Goal: Navigation & Orientation: Find specific page/section

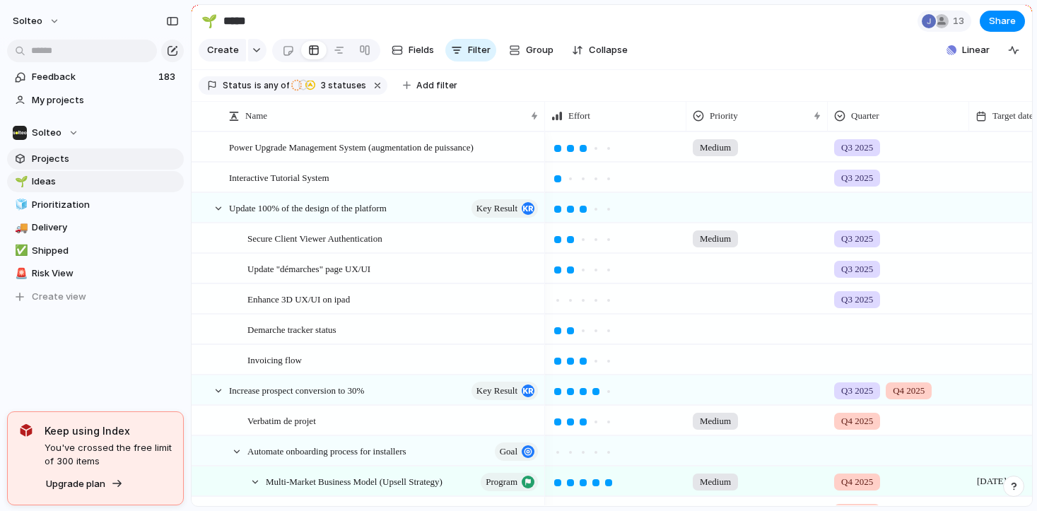
click at [71, 163] on span "Projects" at bounding box center [105, 159] width 147 height 14
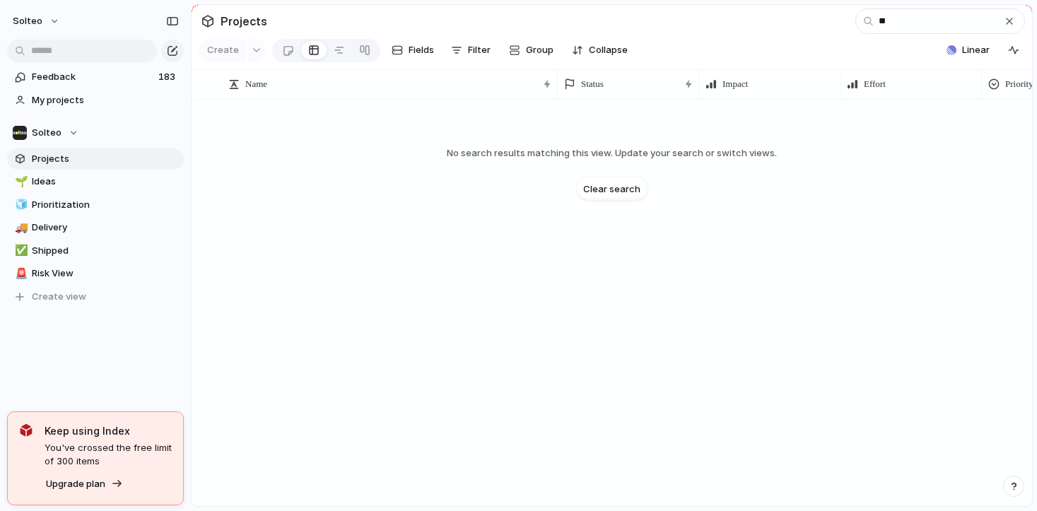
type input "*"
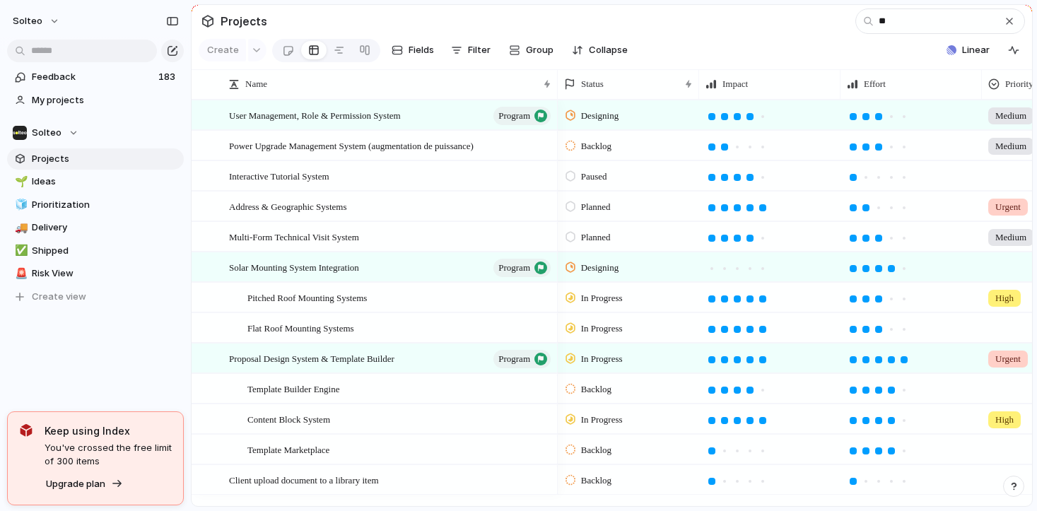
type input "*"
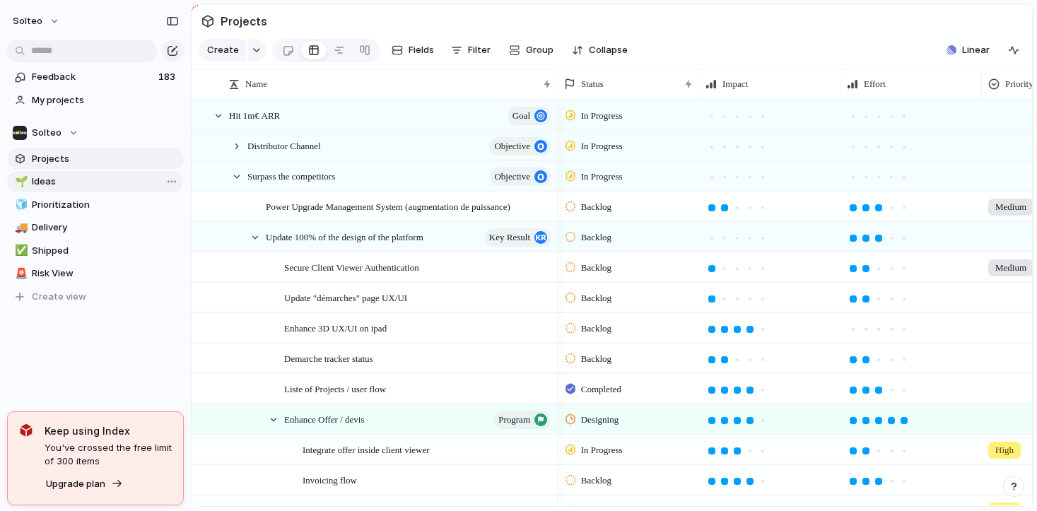
click at [83, 181] on span "Ideas" at bounding box center [105, 182] width 147 height 14
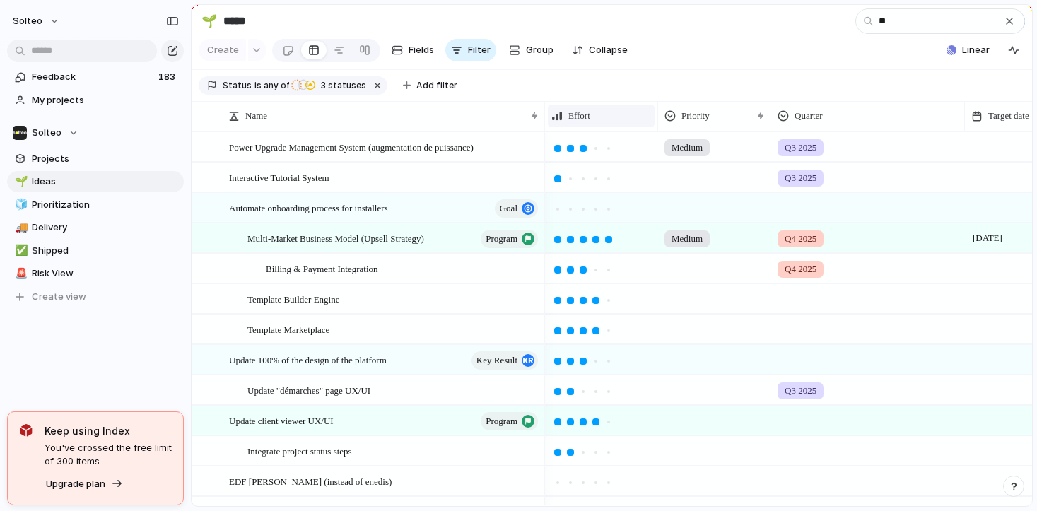
type input "*"
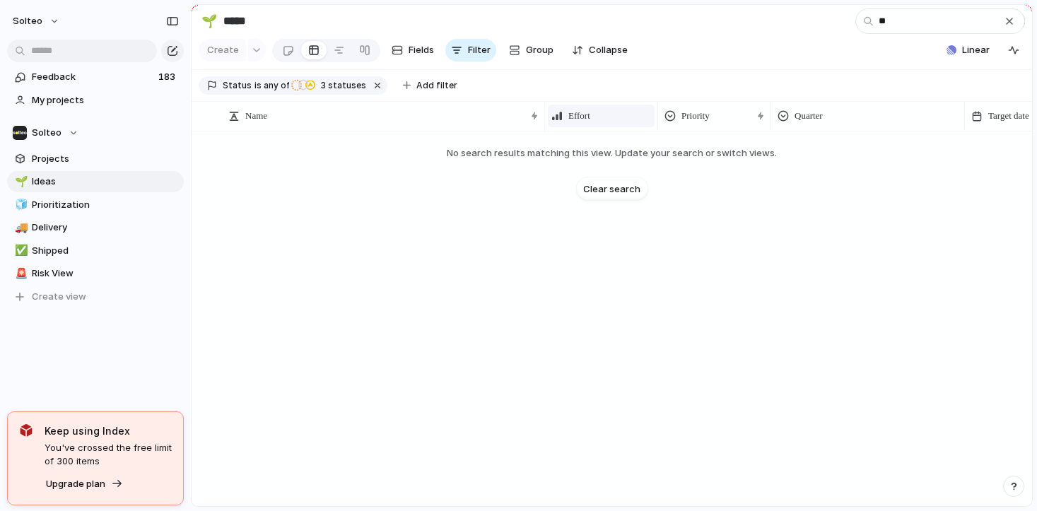
type input "*"
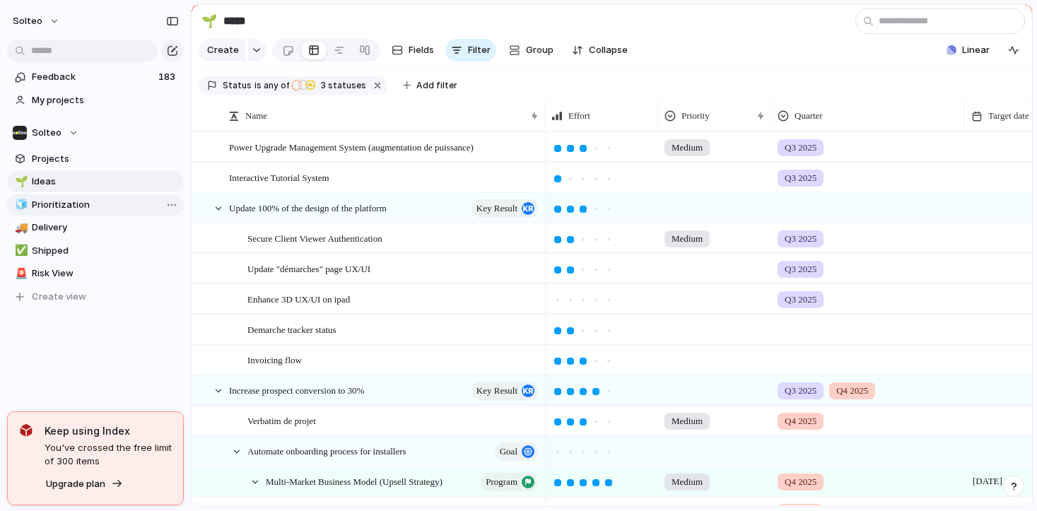
click at [54, 205] on span "Prioritization" at bounding box center [105, 205] width 147 height 14
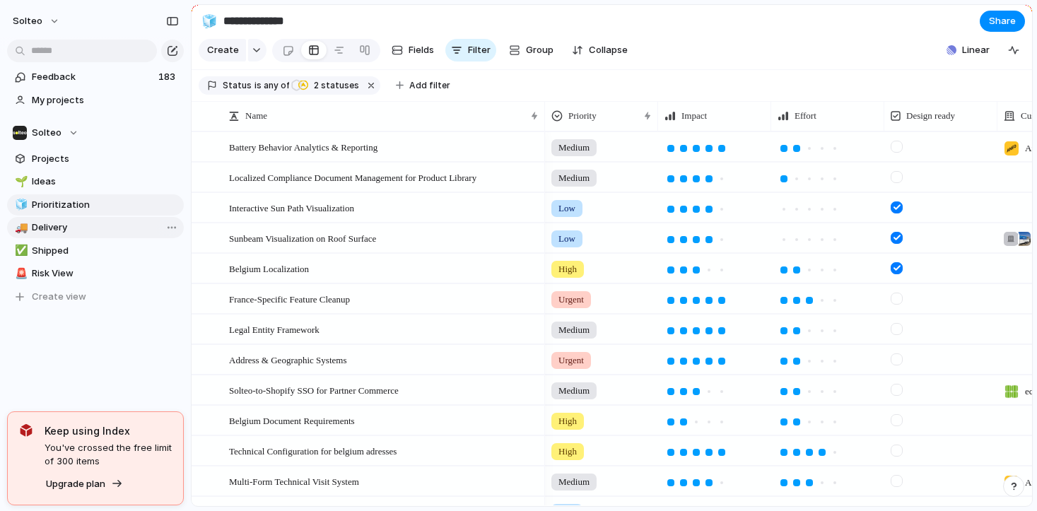
click at [58, 227] on span "Delivery" at bounding box center [105, 228] width 147 height 14
type input "********"
